Goal: Transaction & Acquisition: Purchase product/service

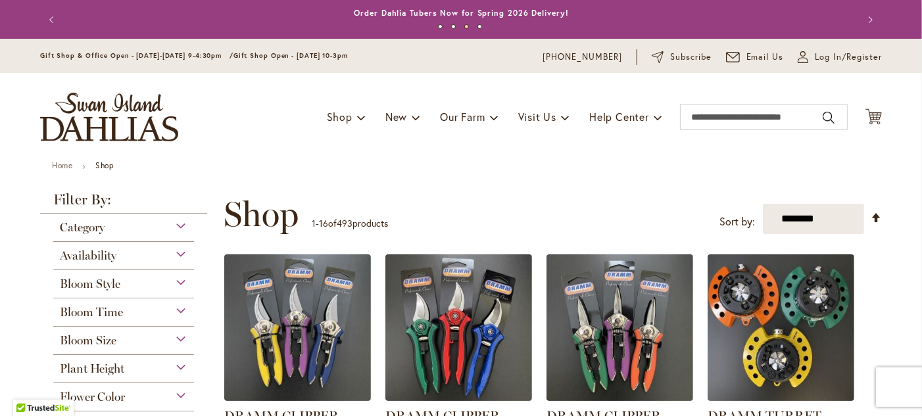
click at [178, 230] on div "Category" at bounding box center [123, 224] width 141 height 21
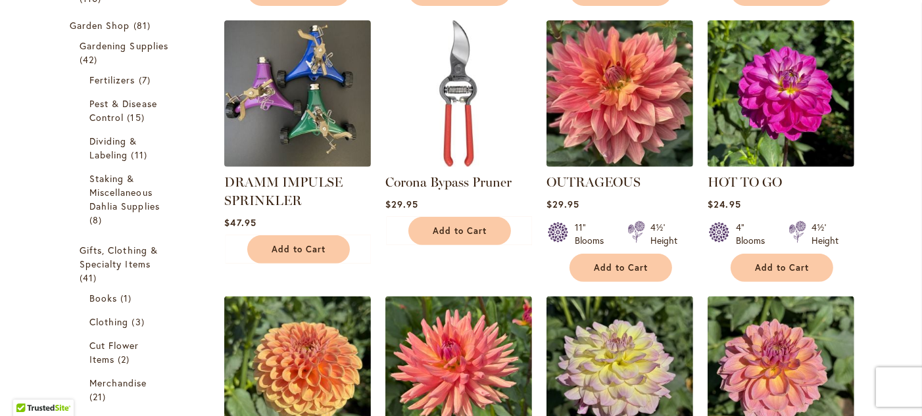
scroll to position [489, 0]
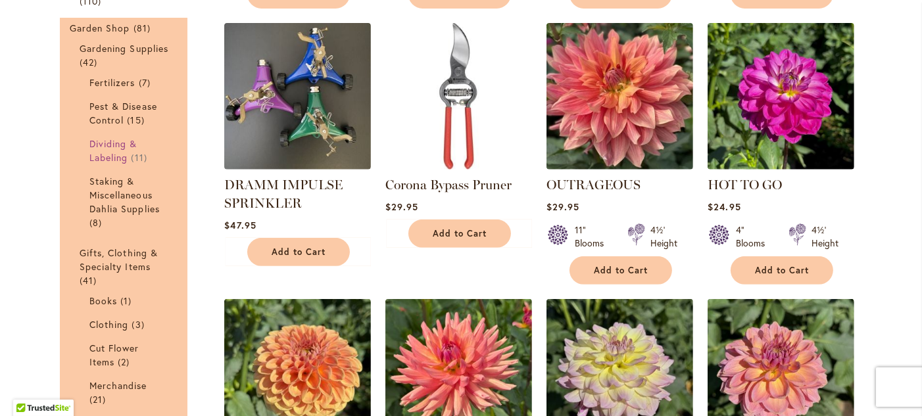
click at [109, 162] on link "Dividing & Labeling 11 items" at bounding box center [125, 151] width 72 height 28
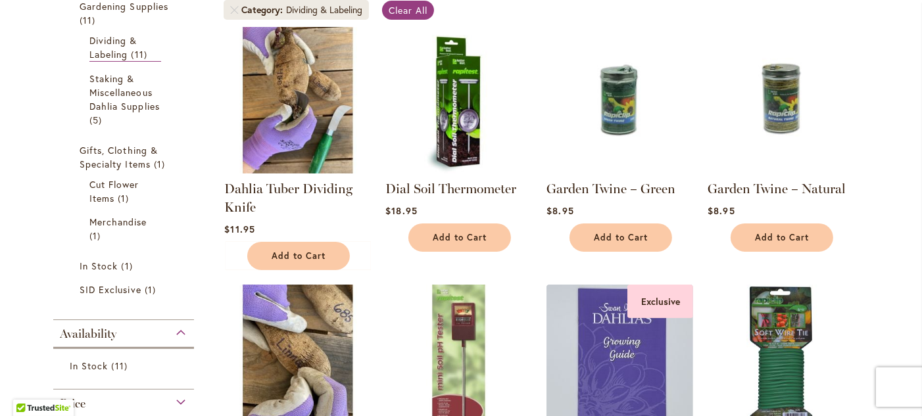
scroll to position [231, 0]
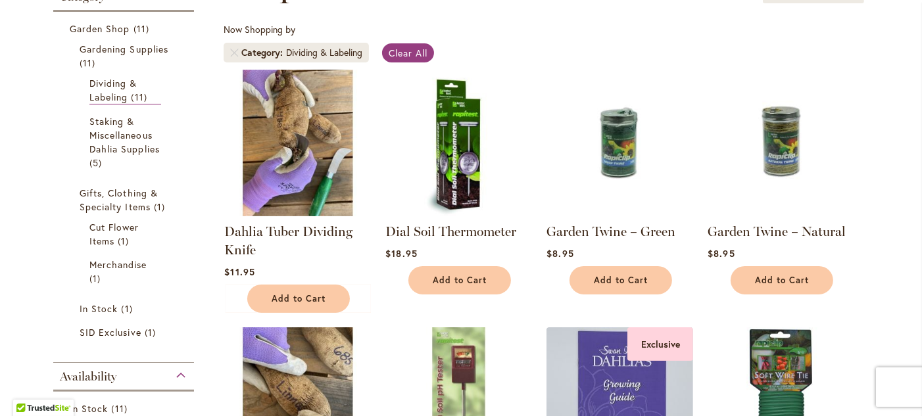
drag, startPoint x: 403, startPoint y: 94, endPoint x: 719, endPoint y: 50, distance: 319.4
click at [403, 94] on img at bounding box center [458, 143] width 147 height 147
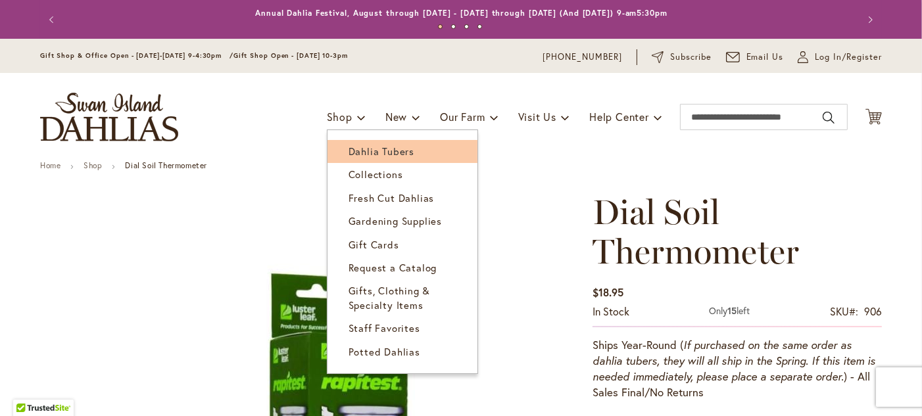
click at [349, 151] on span "Dahlia Tubers" at bounding box center [382, 151] width 66 height 13
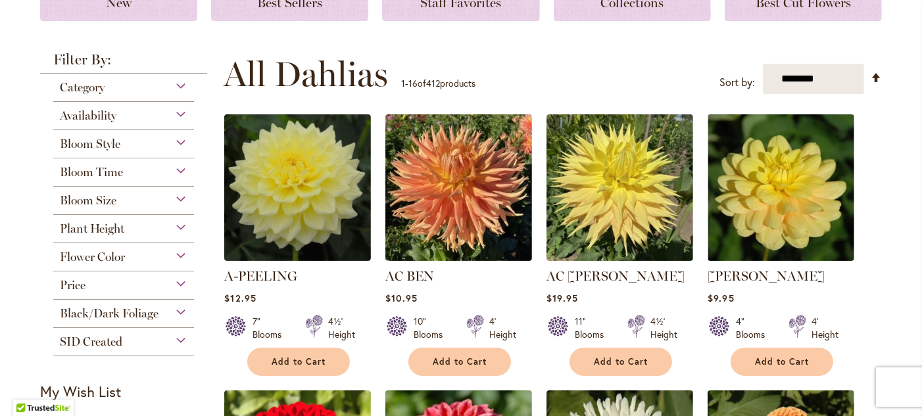
scroll to position [224, 0]
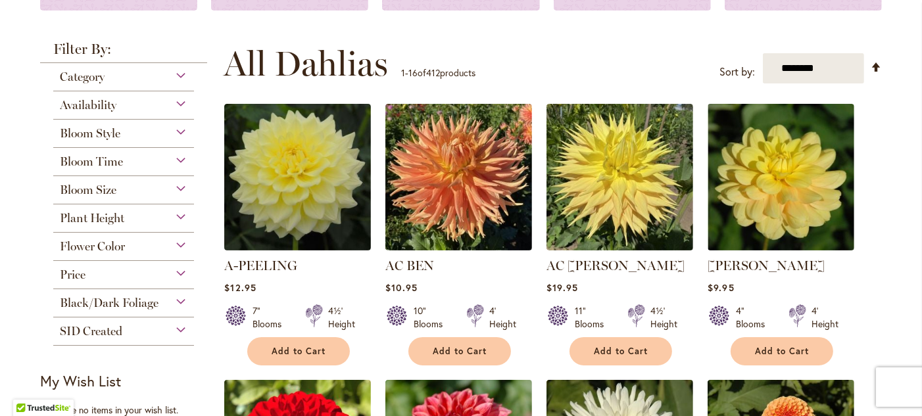
click at [175, 76] on div "Category" at bounding box center [123, 73] width 141 height 21
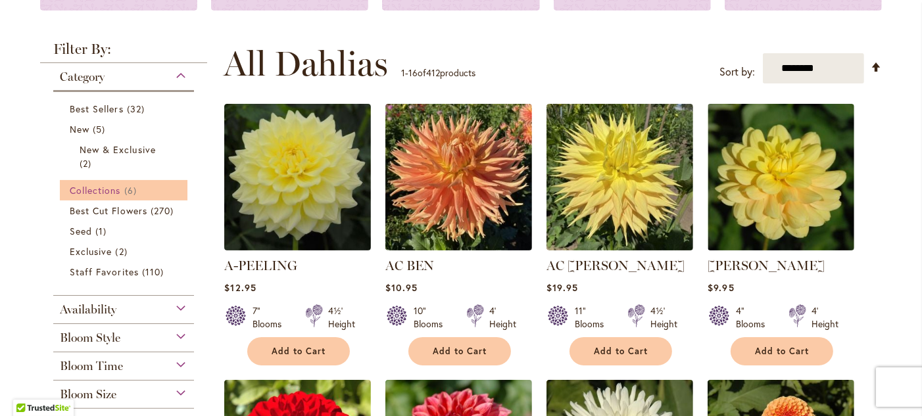
click at [89, 194] on span "Collections" at bounding box center [95, 190] width 51 height 12
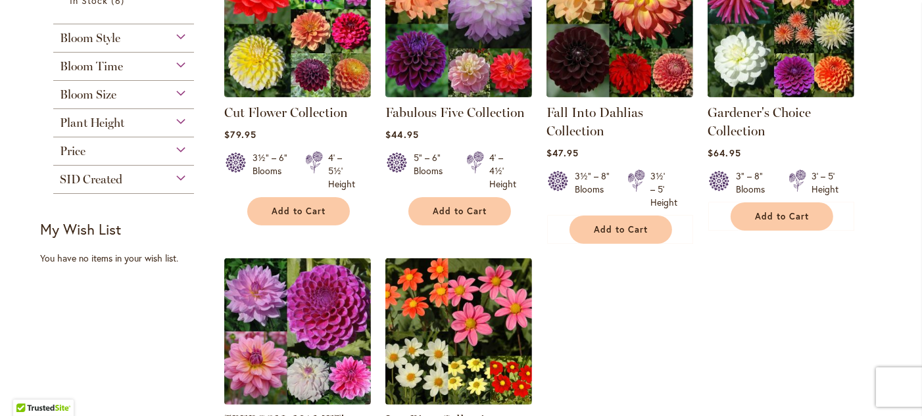
scroll to position [274, 0]
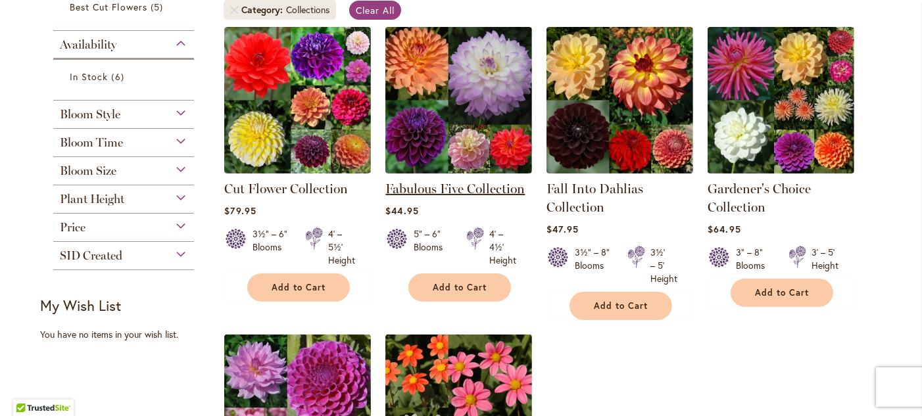
click at [446, 183] on link "Fabulous Five Collection" at bounding box center [454, 189] width 139 height 16
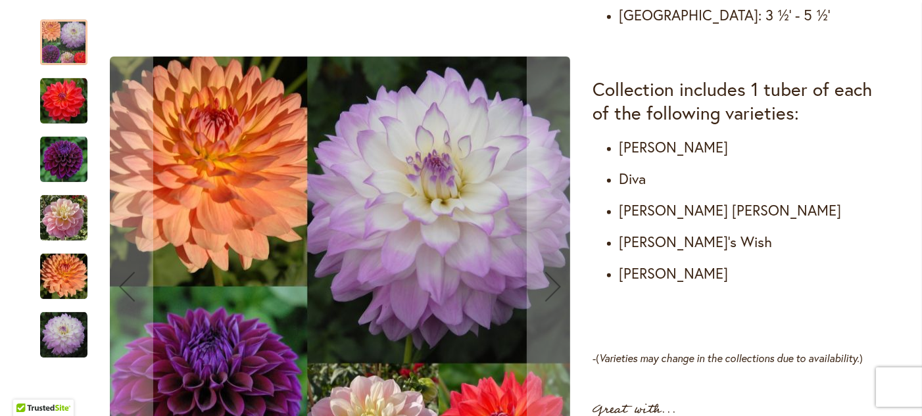
scroll to position [723, 0]
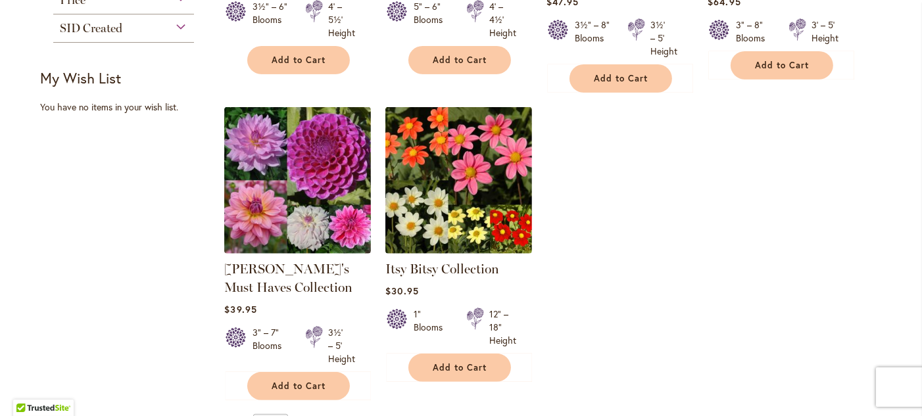
scroll to position [530, 0]
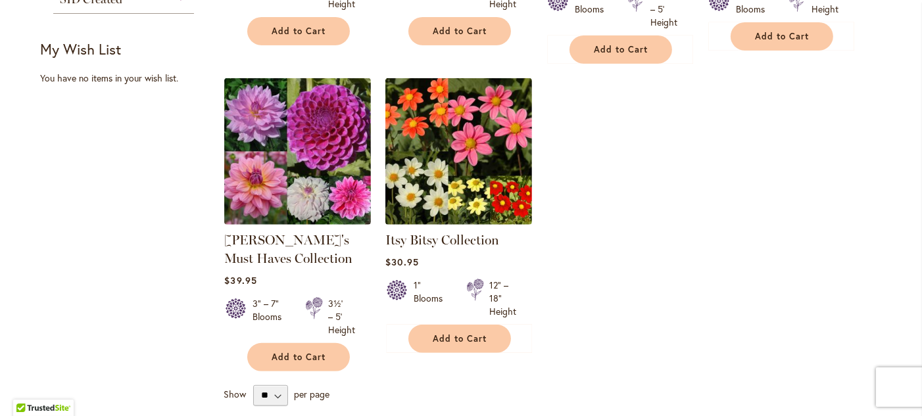
click at [239, 247] on strong "[PERSON_NAME]'s Must Haves Collection" at bounding box center [297, 249] width 147 height 37
click at [247, 240] on link "[PERSON_NAME]'s Must Haves Collection" at bounding box center [288, 249] width 128 height 34
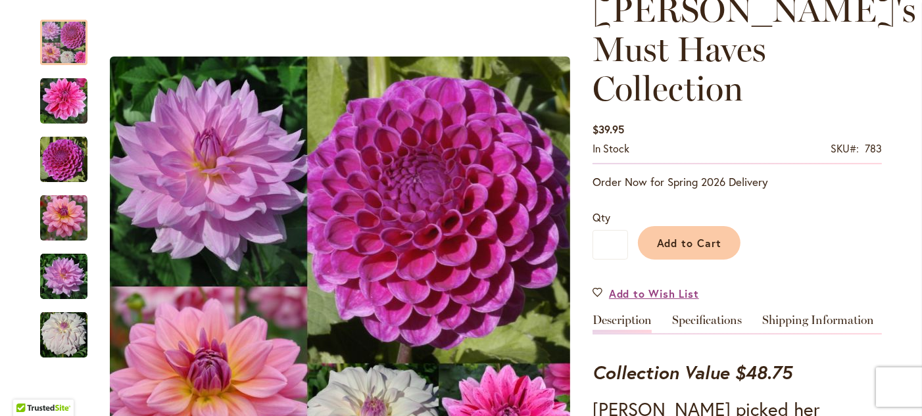
scroll to position [193, 0]
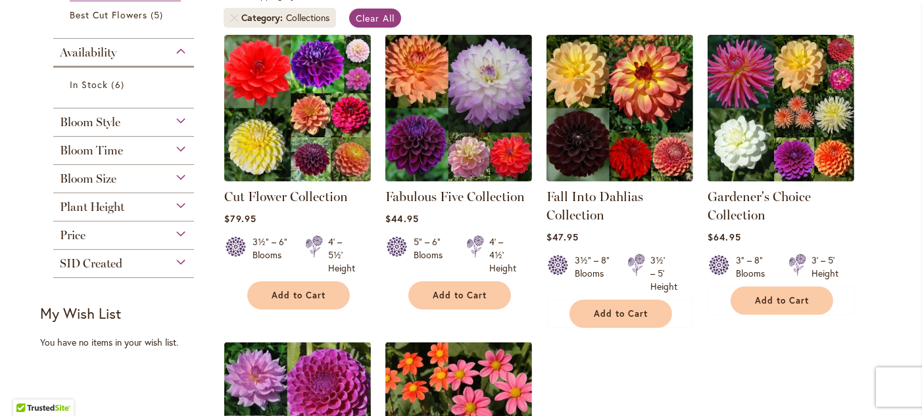
scroll to position [261, 0]
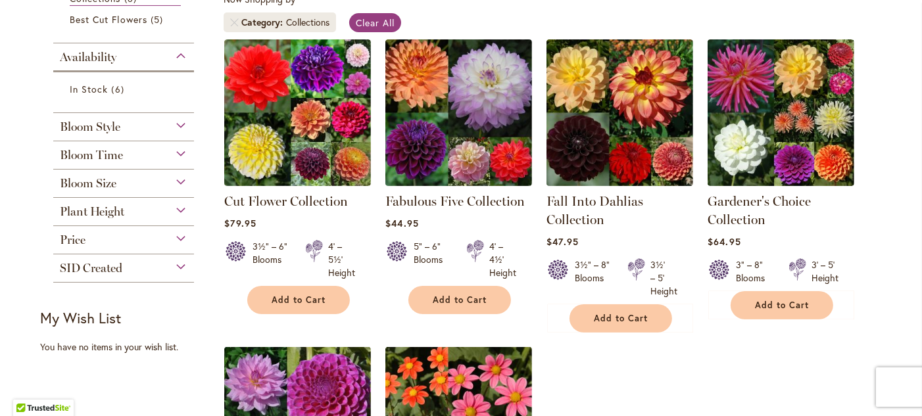
click at [172, 155] on div "Bloom Time" at bounding box center [123, 151] width 141 height 21
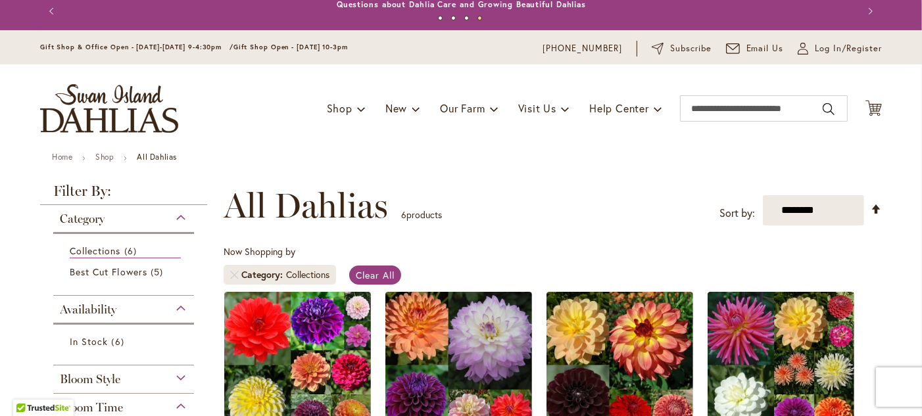
scroll to position [7, 0]
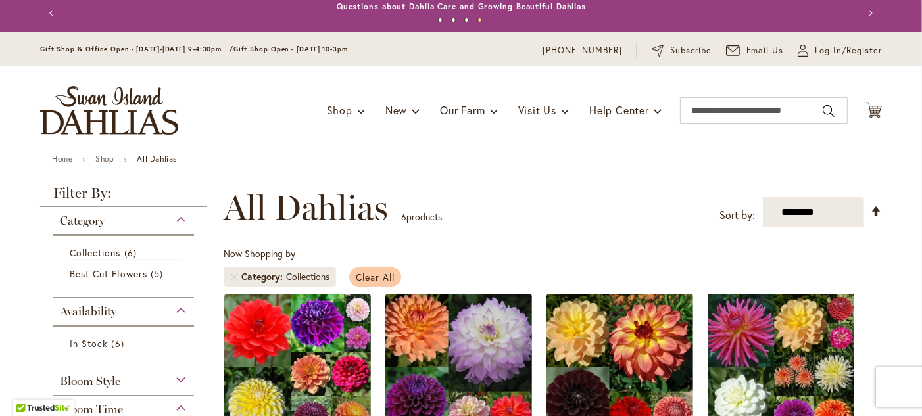
click at [364, 279] on span "Clear All" at bounding box center [375, 277] width 39 height 12
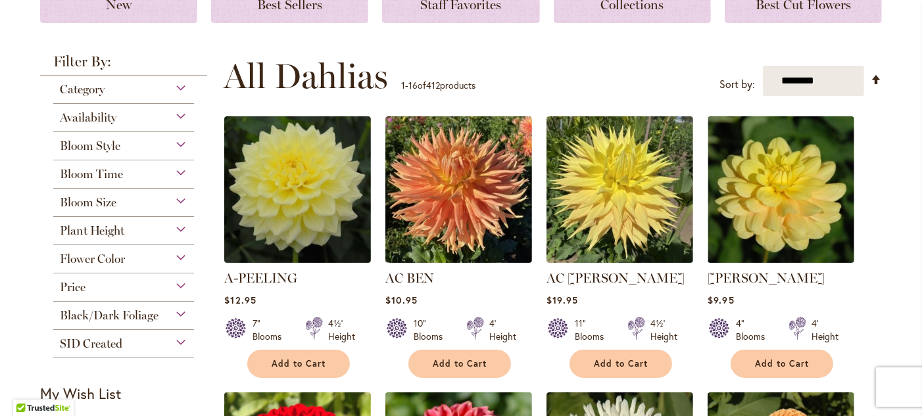
scroll to position [238, 0]
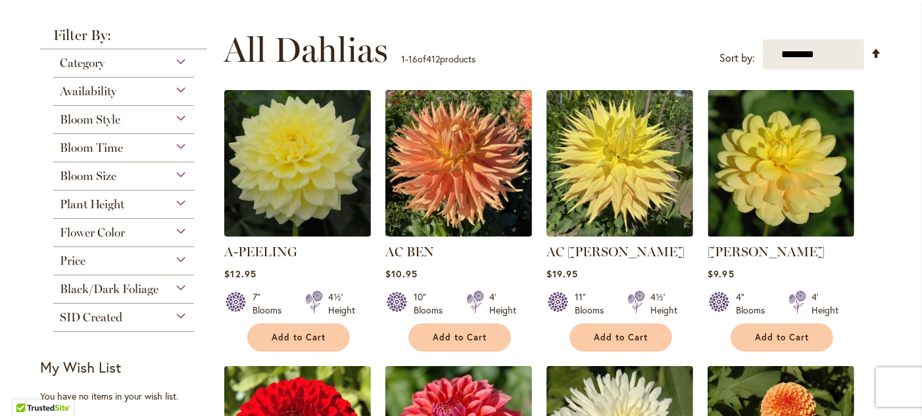
click at [178, 149] on div "Bloom Time" at bounding box center [123, 144] width 141 height 21
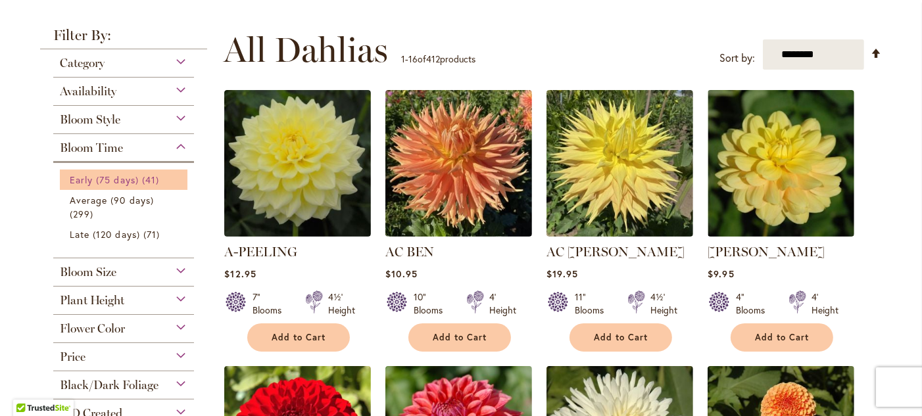
click at [113, 178] on span "Early (75 days)" at bounding box center [104, 180] width 69 height 12
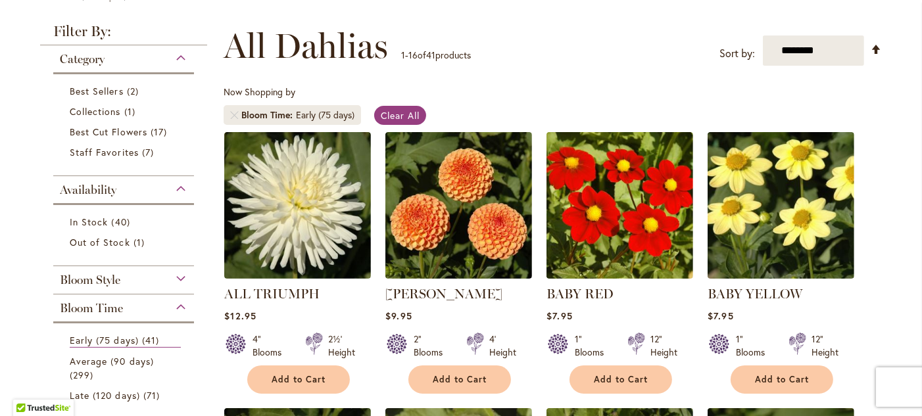
scroll to position [165, 0]
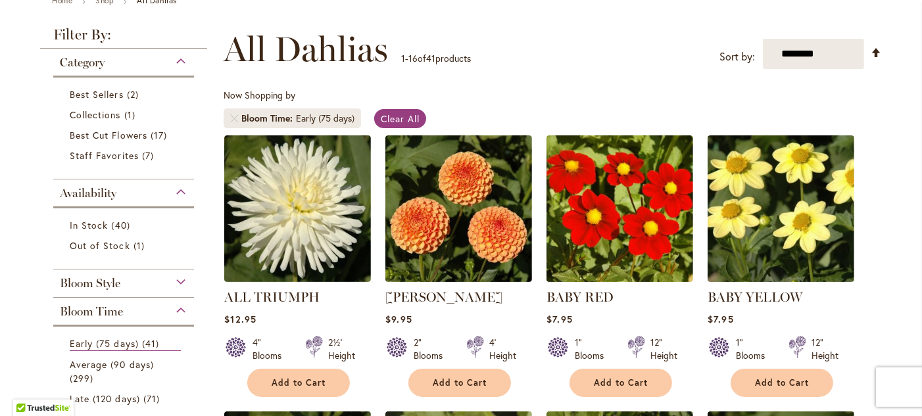
click at [180, 309] on div "Bloom Time" at bounding box center [123, 308] width 141 height 21
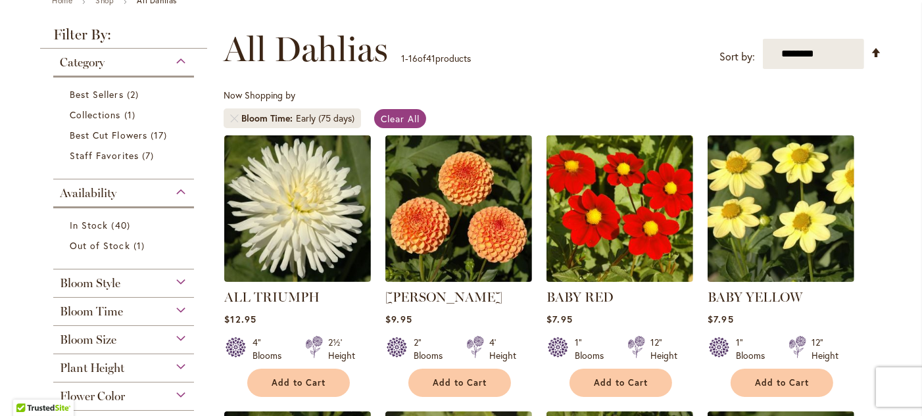
click at [177, 285] on div "Bloom Style" at bounding box center [123, 280] width 141 height 21
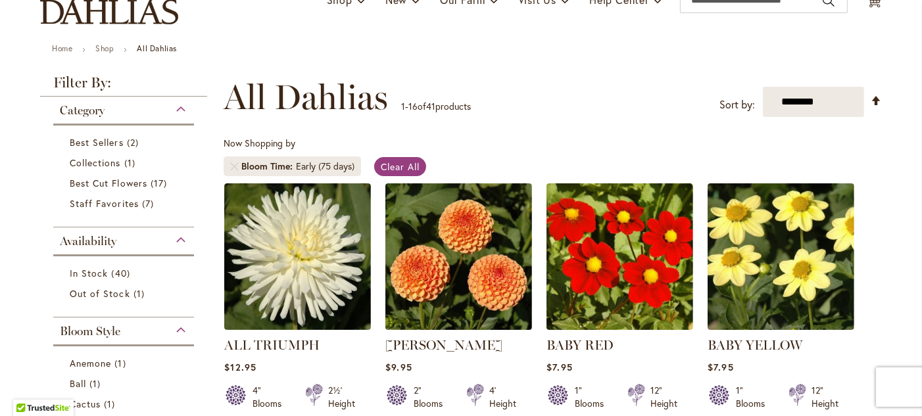
scroll to position [112, 0]
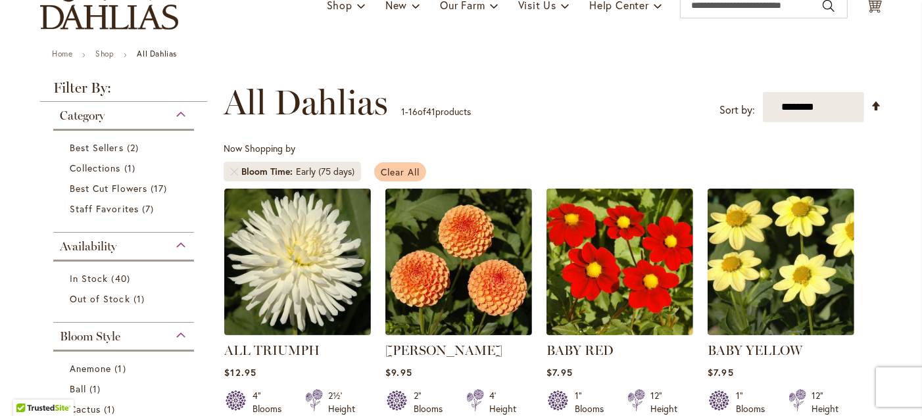
click at [395, 175] on span "Clear All" at bounding box center [400, 172] width 39 height 12
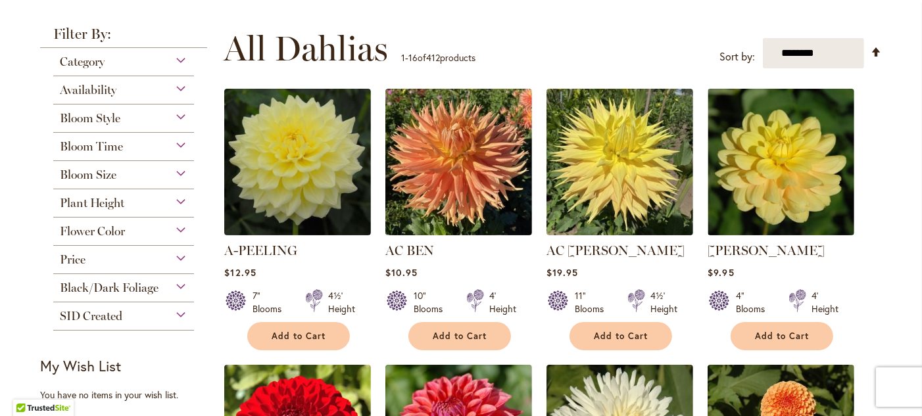
scroll to position [243, 0]
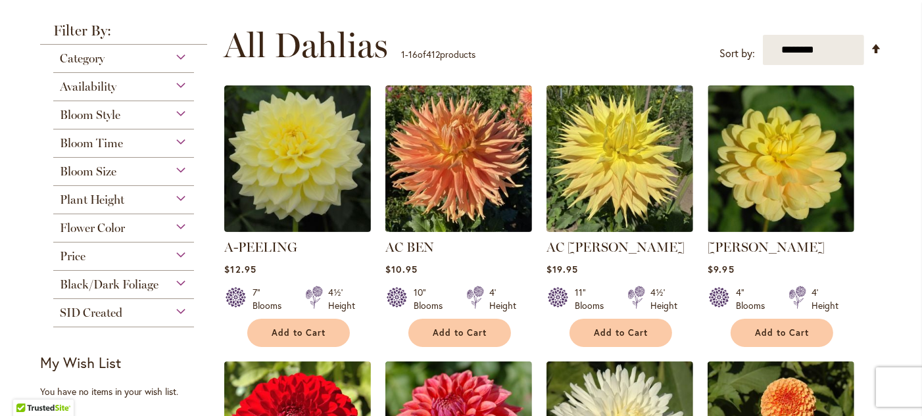
click at [179, 118] on div "Bloom Style" at bounding box center [123, 111] width 141 height 21
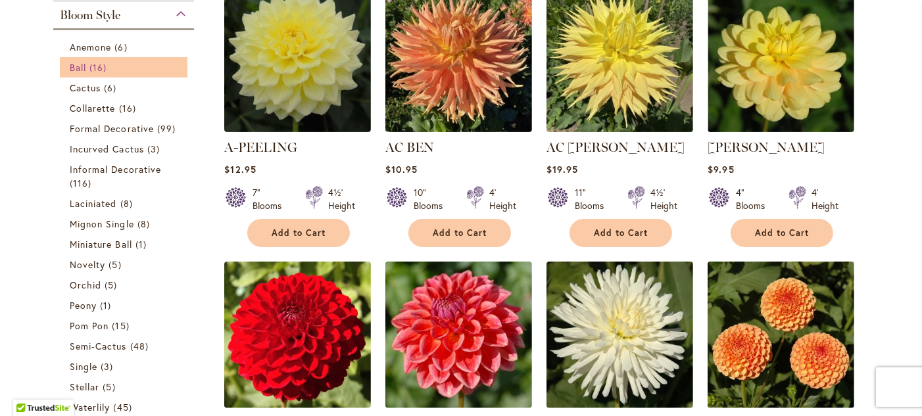
click at [89, 64] on span "16 items" at bounding box center [99, 68] width 20 height 14
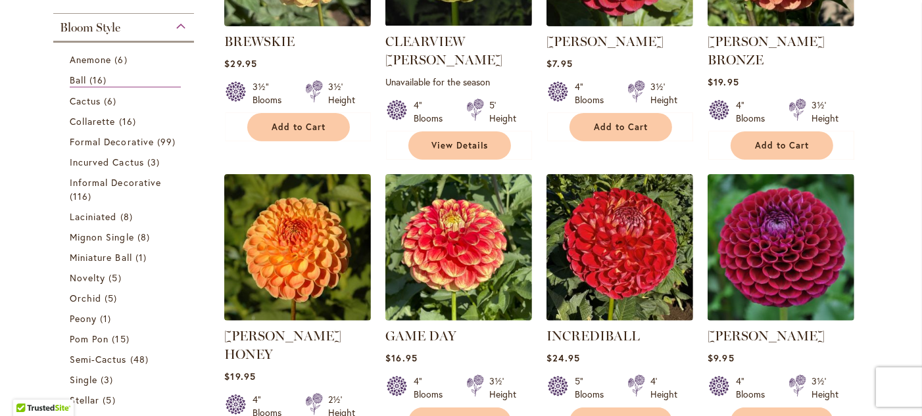
scroll to position [426, 0]
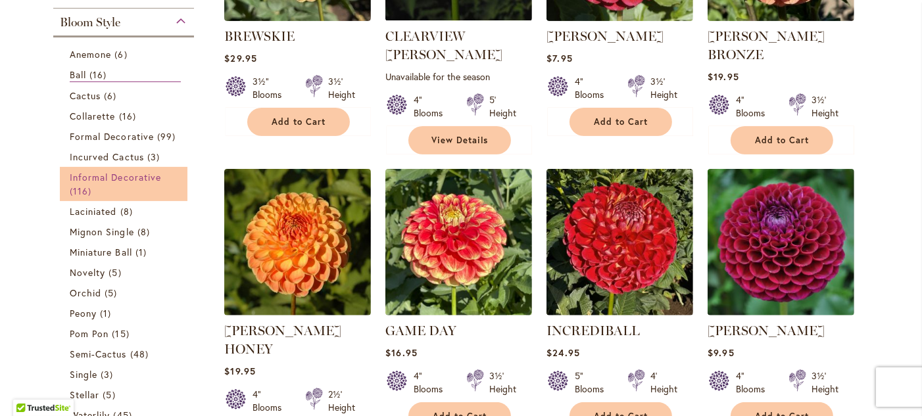
click at [104, 178] on span "Informal Decorative" at bounding box center [115, 177] width 91 height 12
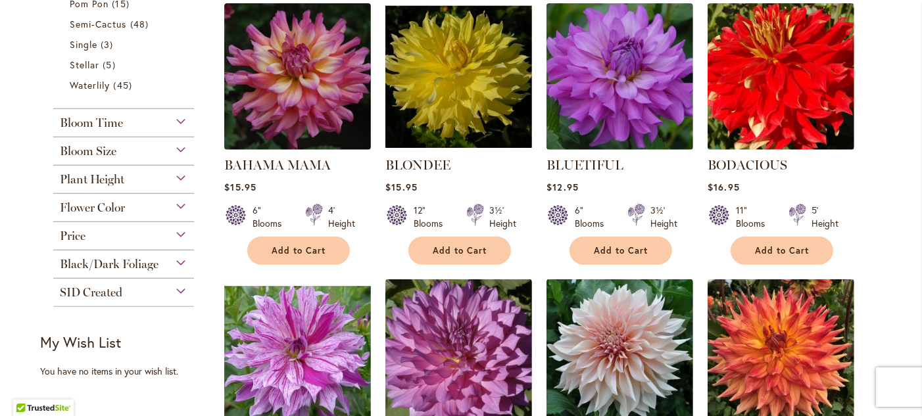
scroll to position [568, 0]
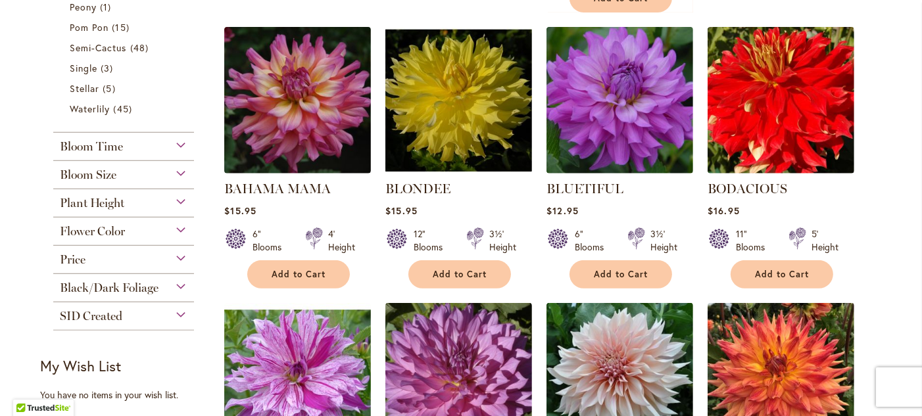
click at [176, 228] on div "Flower Color" at bounding box center [123, 228] width 141 height 21
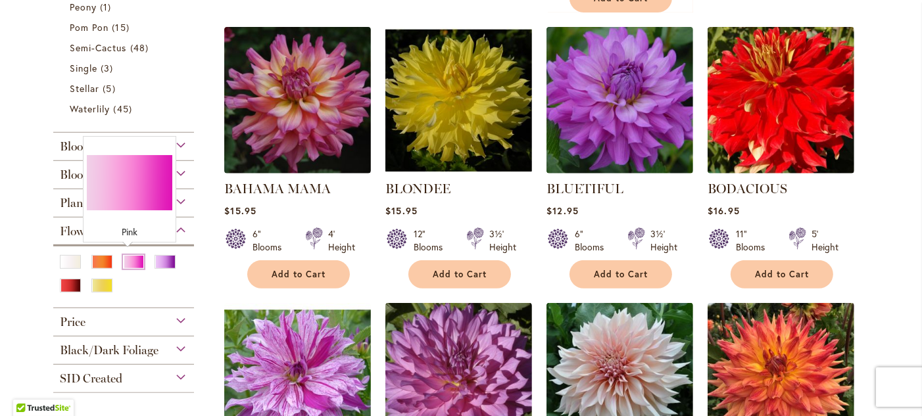
click at [123, 260] on div "Pink" at bounding box center [133, 262] width 21 height 14
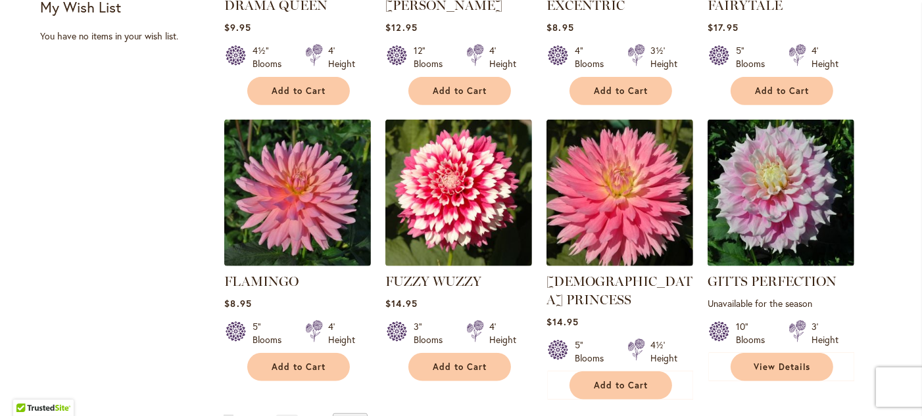
scroll to position [1055, 0]
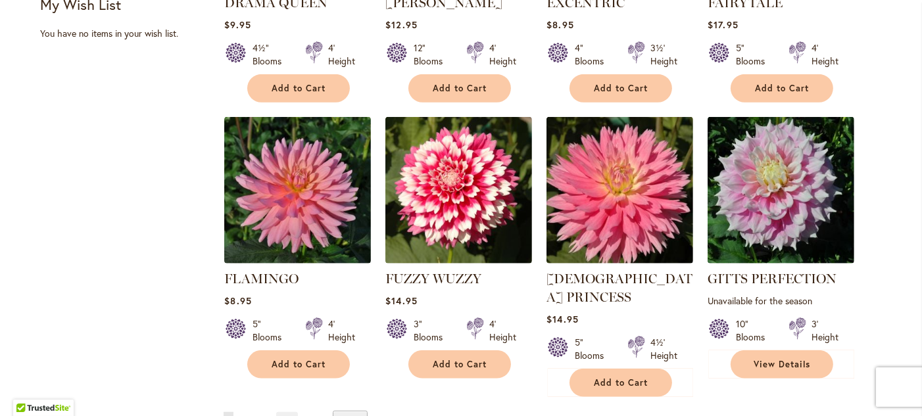
click at [242, 416] on span "2" at bounding box center [244, 422] width 4 height 10
